Goal: Check status: Check status

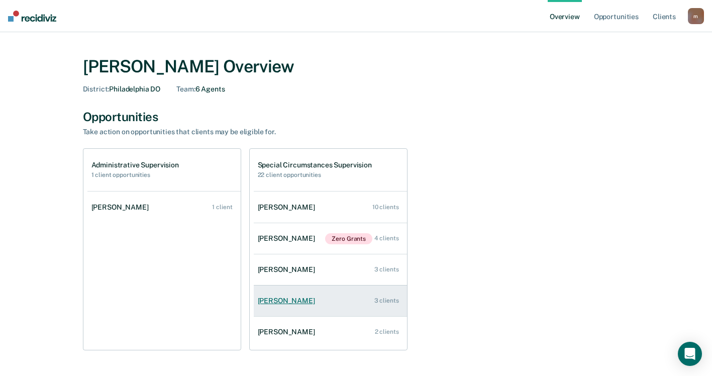
click at [312, 301] on link "[PERSON_NAME] 3 clients" at bounding box center [330, 301] width 153 height 29
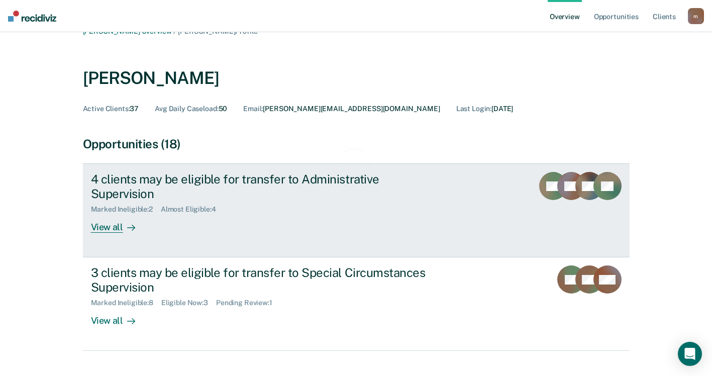
scroll to position [30, 0]
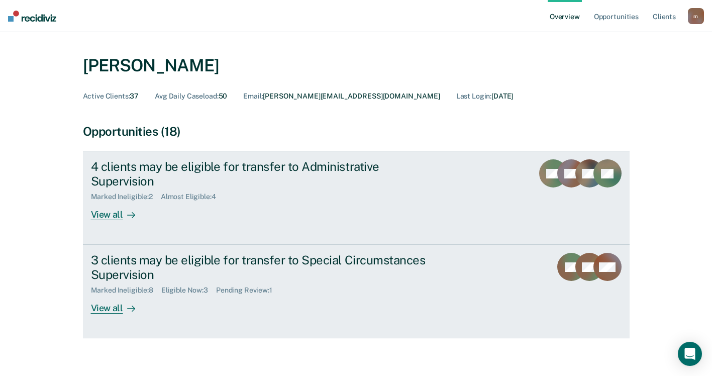
click at [258, 253] on div "3 clients may be eligible for transfer to Special Circumstances Supervision" at bounding box center [267, 267] width 353 height 29
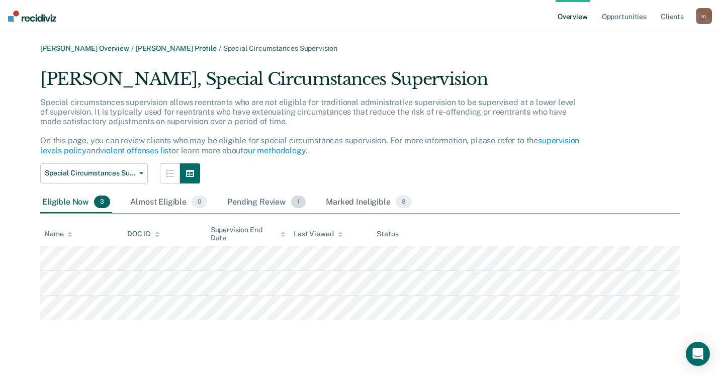
click at [272, 194] on div "Pending Review 1" at bounding box center [266, 203] width 82 height 22
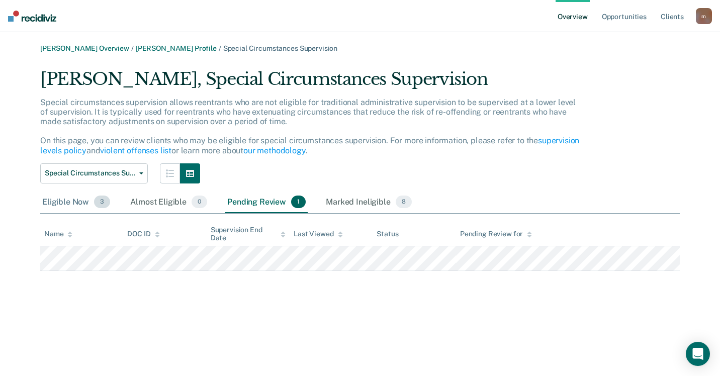
click at [85, 203] on div "Eligible Now 3" at bounding box center [76, 203] width 72 height 22
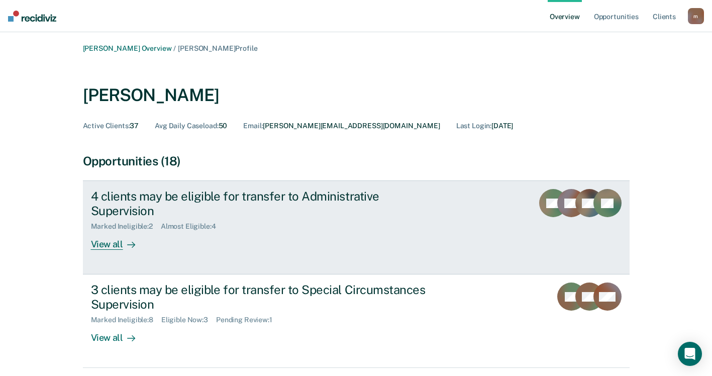
click at [168, 228] on div "4 clients may be eligible for transfer to Administrative Supervision Marked Ine…" at bounding box center [279, 219] width 377 height 61
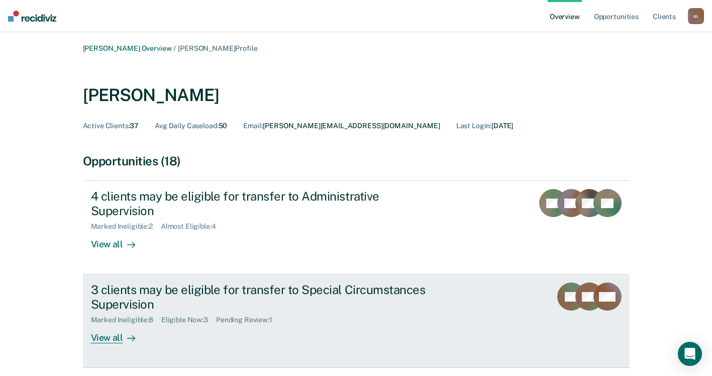
click at [98, 326] on div "View all" at bounding box center [119, 334] width 56 height 20
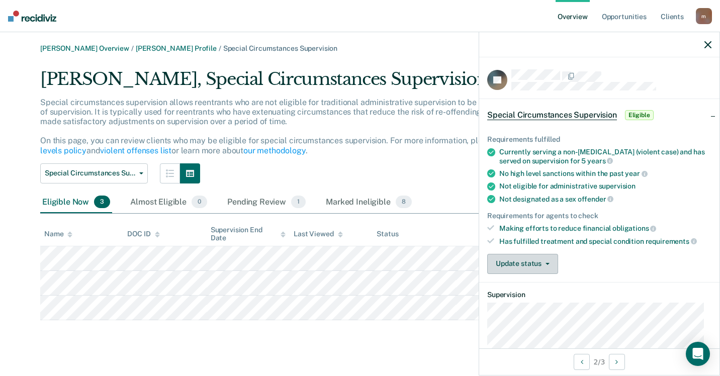
click at [512, 269] on button "Update status" at bounding box center [522, 264] width 71 height 20
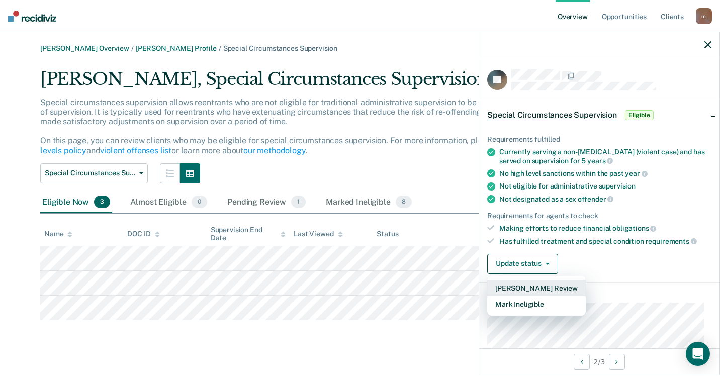
click at [518, 288] on button "[PERSON_NAME] Review" at bounding box center [536, 288] width 99 height 16
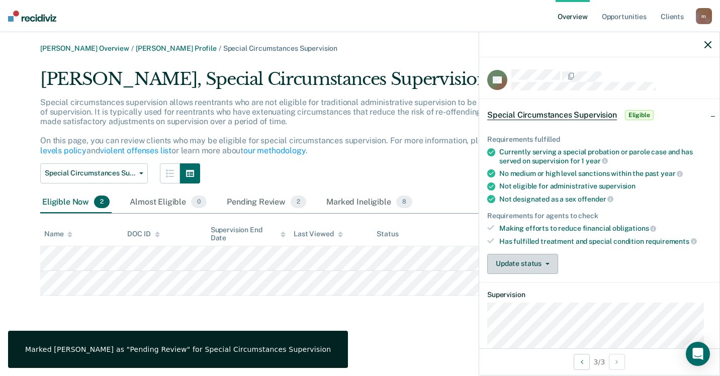
click at [511, 268] on button "Update status" at bounding box center [522, 264] width 71 height 20
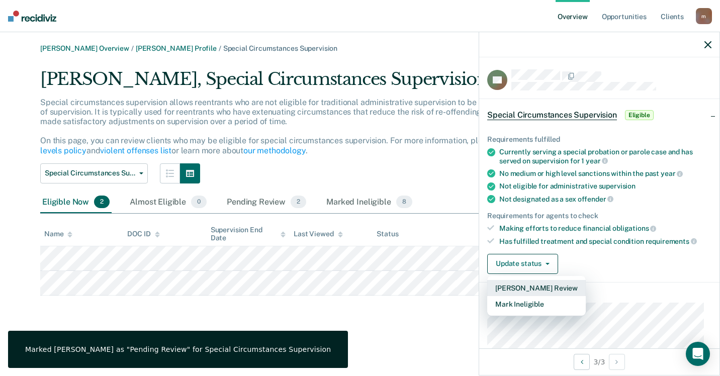
click at [516, 286] on button "[PERSON_NAME] Review" at bounding box center [536, 288] width 99 height 16
